Goal: Find specific page/section: Find specific page/section

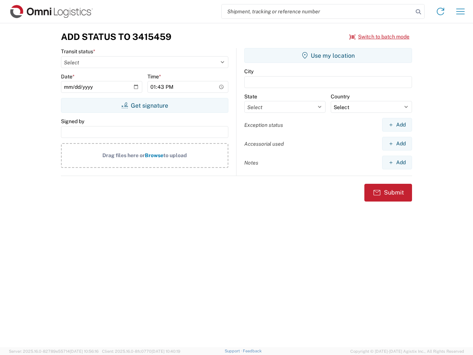
click at [317, 11] on input "search" at bounding box center [317, 11] width 191 height 14
click at [418, 12] on icon at bounding box center [418, 12] width 10 height 10
click at [440, 11] on icon at bounding box center [440, 12] width 12 height 12
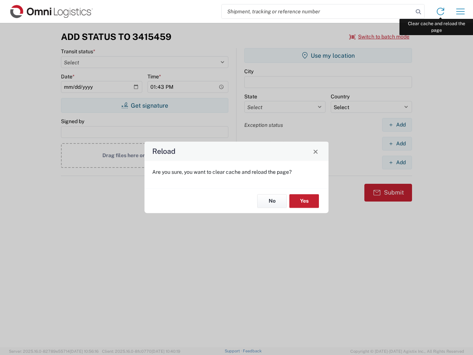
click at [460, 11] on div "Reload Are you sure, you want to clear cache and reload the page? No Yes" at bounding box center [236, 177] width 473 height 355
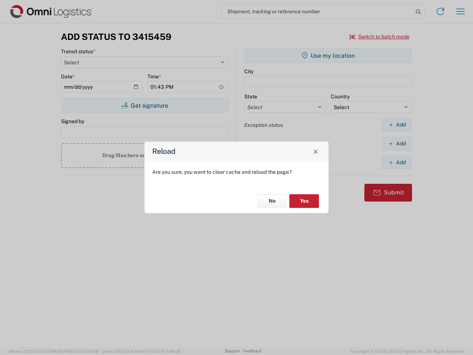
click at [379, 37] on div "Reload Are you sure, you want to clear cache and reload the page? No Yes" at bounding box center [236, 177] width 473 height 355
click at [144, 105] on div "Reload Are you sure, you want to clear cache and reload the page? No Yes" at bounding box center [236, 177] width 473 height 355
click at [328, 55] on div "Reload Are you sure, you want to clear cache and reload the page? No Yes" at bounding box center [236, 177] width 473 height 355
click at [397, 124] on div "Reload Are you sure, you want to clear cache and reload the page? No Yes" at bounding box center [236, 177] width 473 height 355
click at [397, 143] on div "Reload Are you sure, you want to clear cache and reload the page? No Yes" at bounding box center [236, 177] width 473 height 355
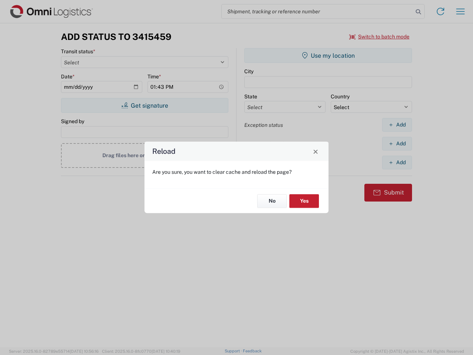
click at [397, 162] on div "Reload Are you sure, you want to clear cache and reload the page? No Yes" at bounding box center [236, 177] width 473 height 355
